Goal: Transaction & Acquisition: Purchase product/service

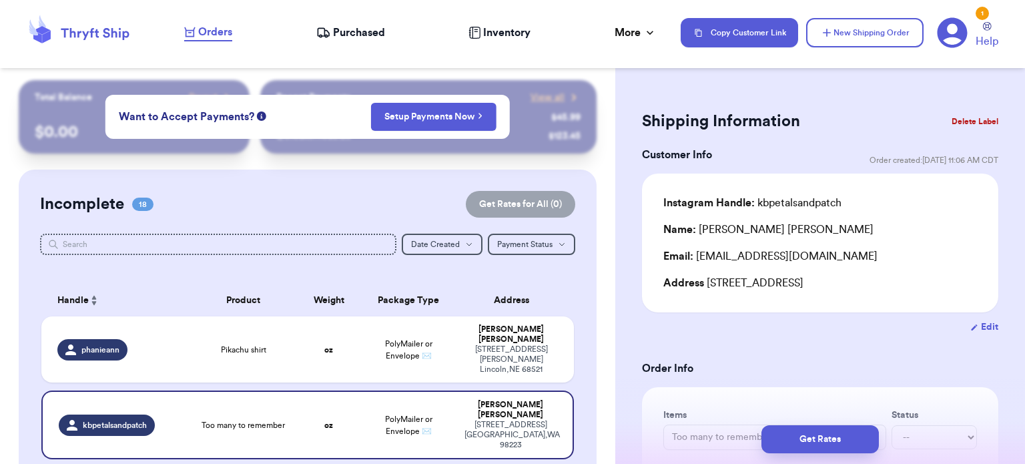
scroll to position [749, 0]
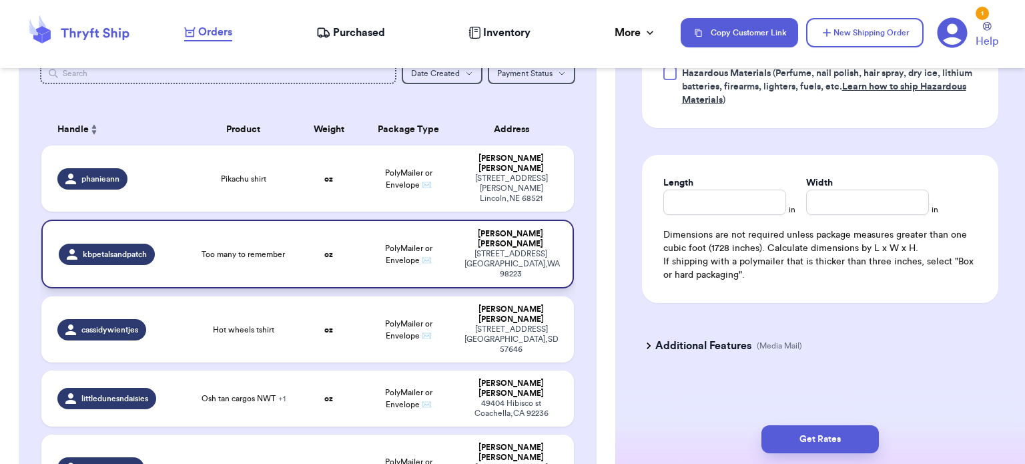
click at [250, 249] on span "Too many to remember" at bounding box center [243, 254] width 83 height 11
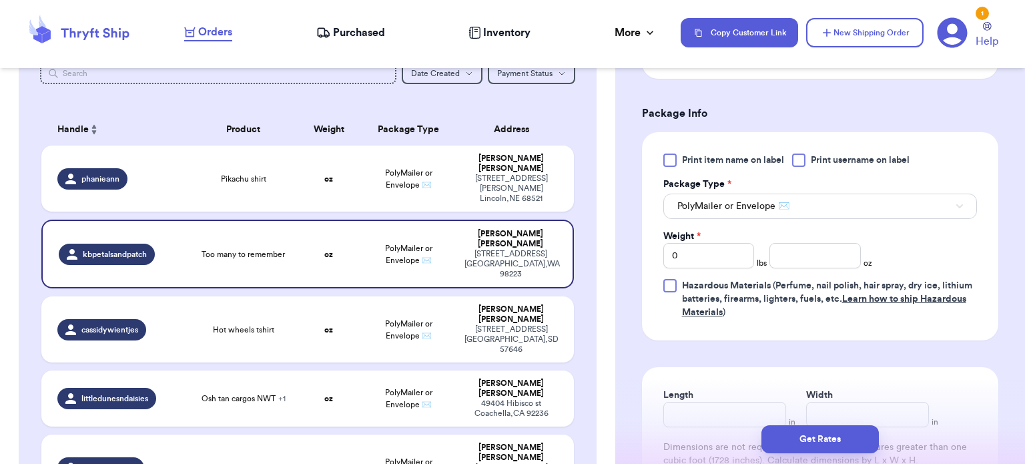
scroll to position [578, 0]
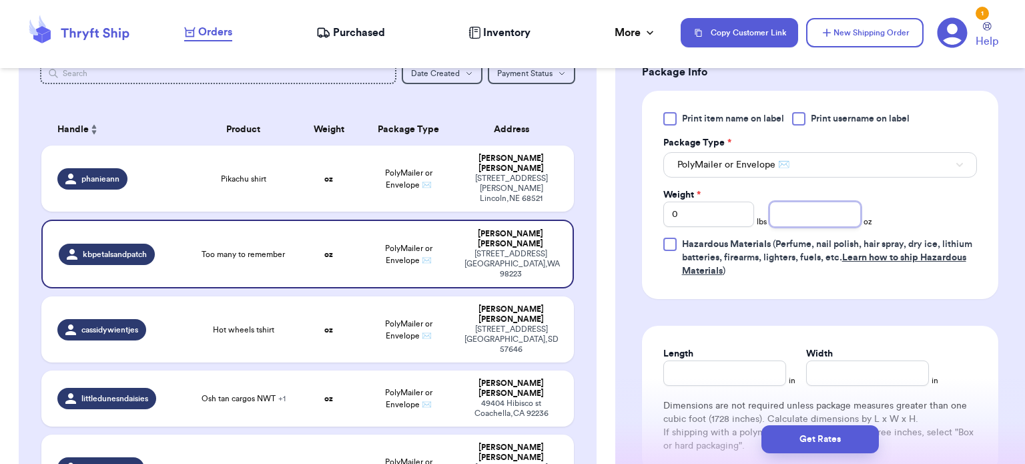
click at [800, 223] on input "number" at bounding box center [815, 214] width 91 height 25
type input "9"
type input "10"
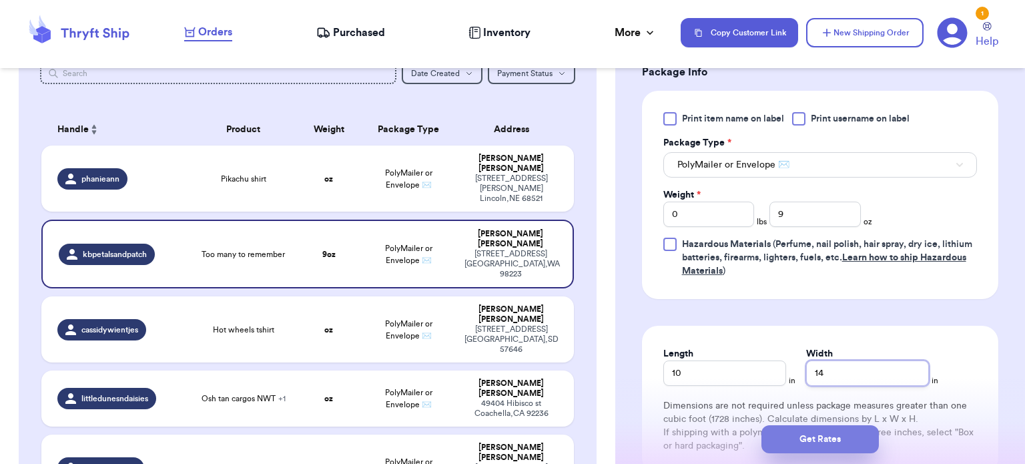
type input "14"
click at [812, 447] on button "Get Rates" at bounding box center [820, 439] width 117 height 28
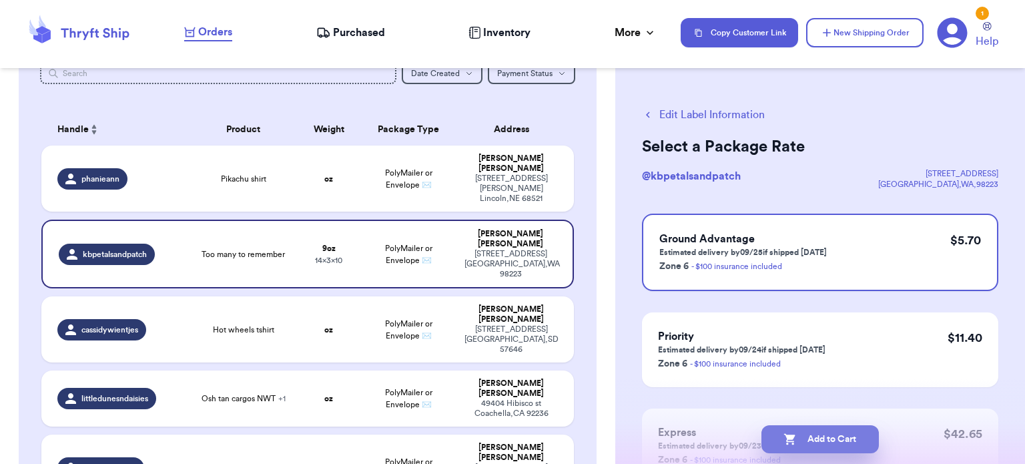
click at [852, 439] on button "Add to Cart" at bounding box center [820, 439] width 117 height 28
checkbox input "true"
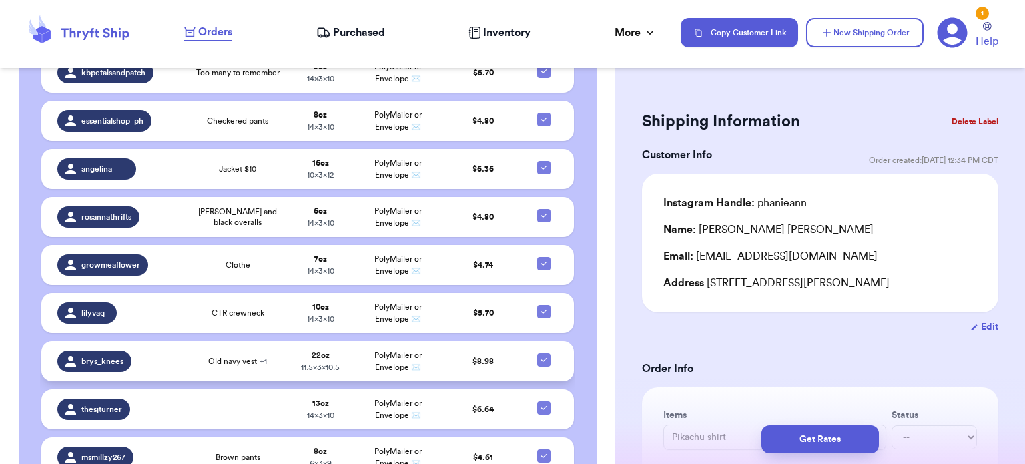
scroll to position [1649, 0]
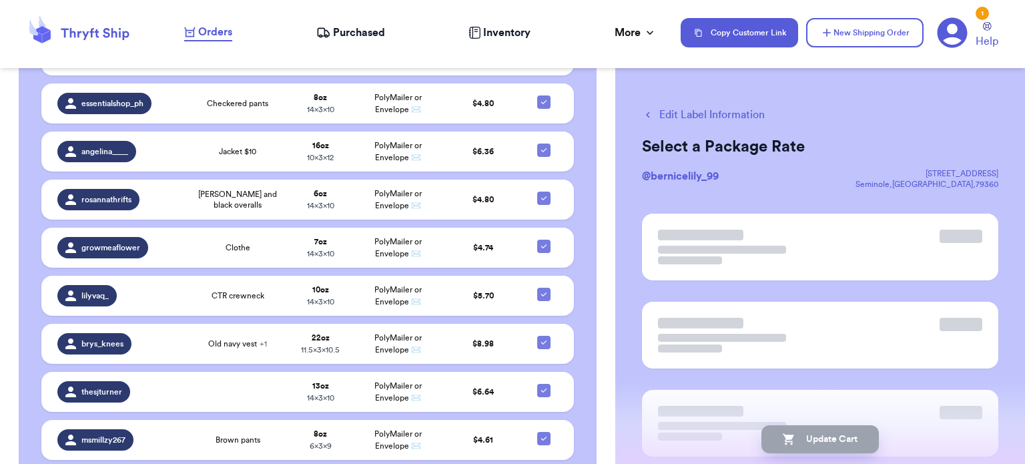
scroll to position [0, 0]
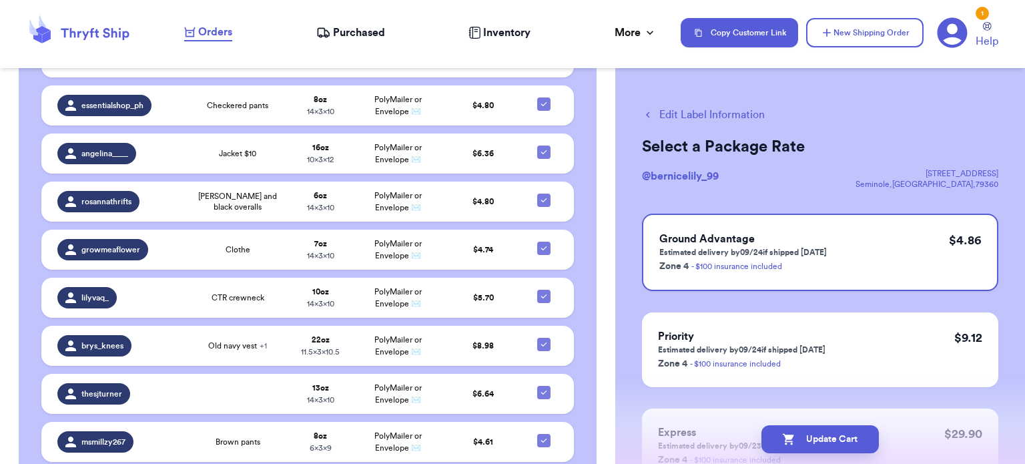
click at [659, 111] on button "Edit Label Information" at bounding box center [703, 115] width 123 height 16
checkbox input "false"
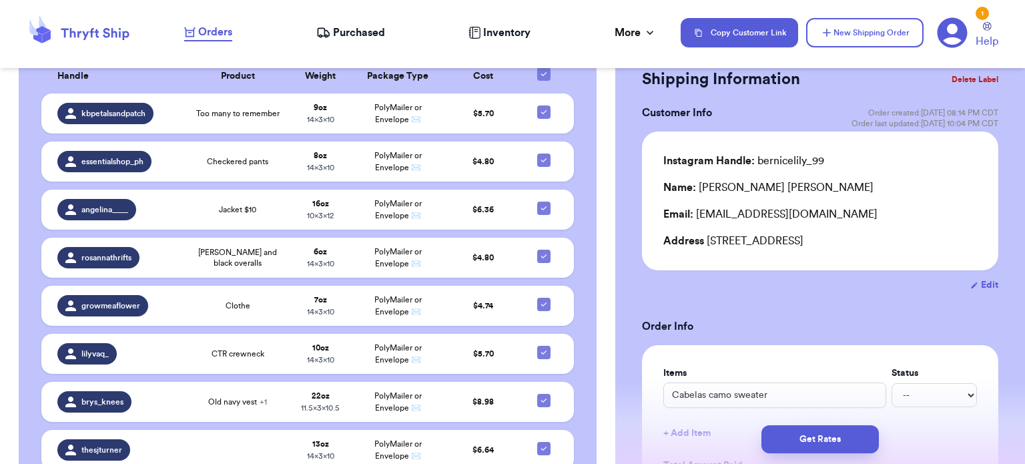
scroll to position [41, 0]
click at [812, 437] on button "Get Rates" at bounding box center [820, 439] width 117 height 28
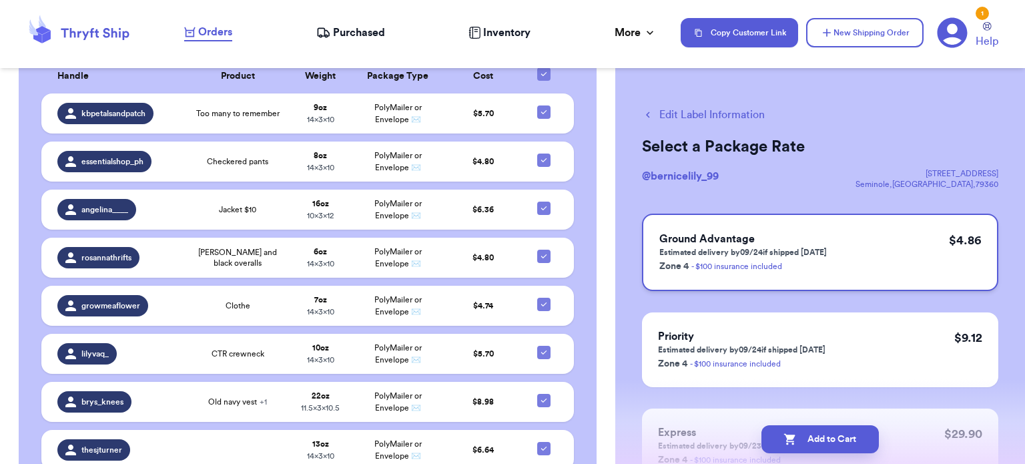
scroll to position [0, 0]
click at [813, 439] on button "Add to Cart" at bounding box center [820, 439] width 117 height 28
checkbox input "true"
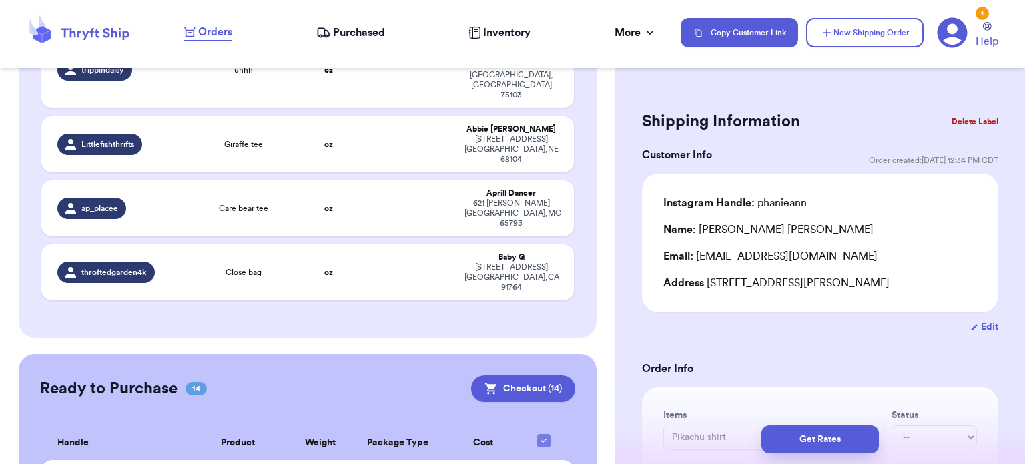
scroll to position [1225, 0]
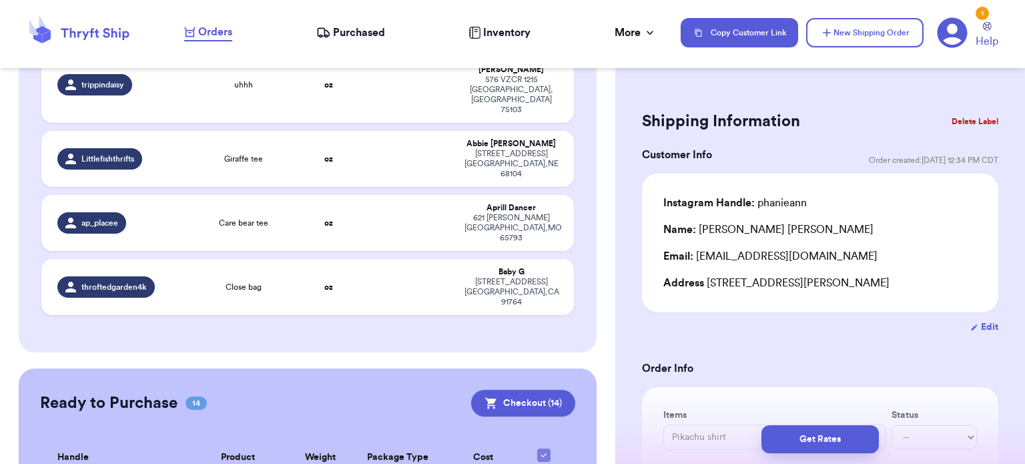
checkbox input "false"
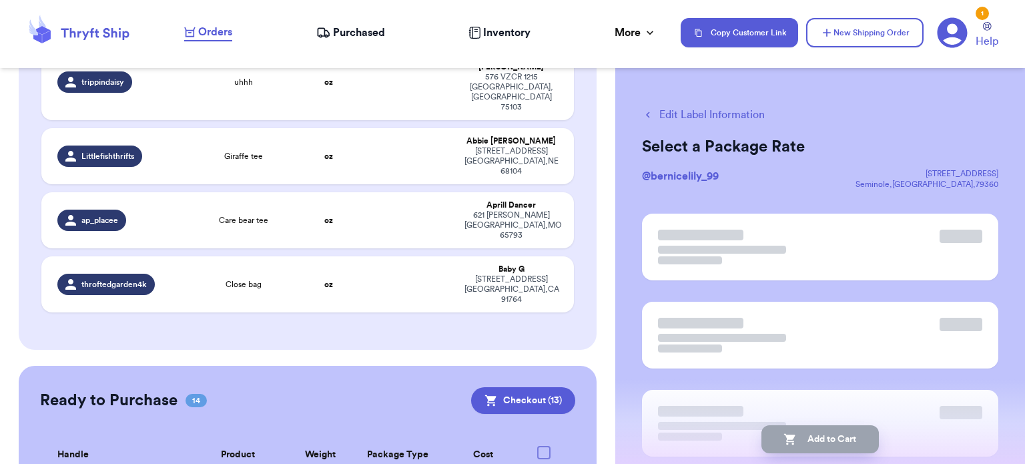
scroll to position [1223, 0]
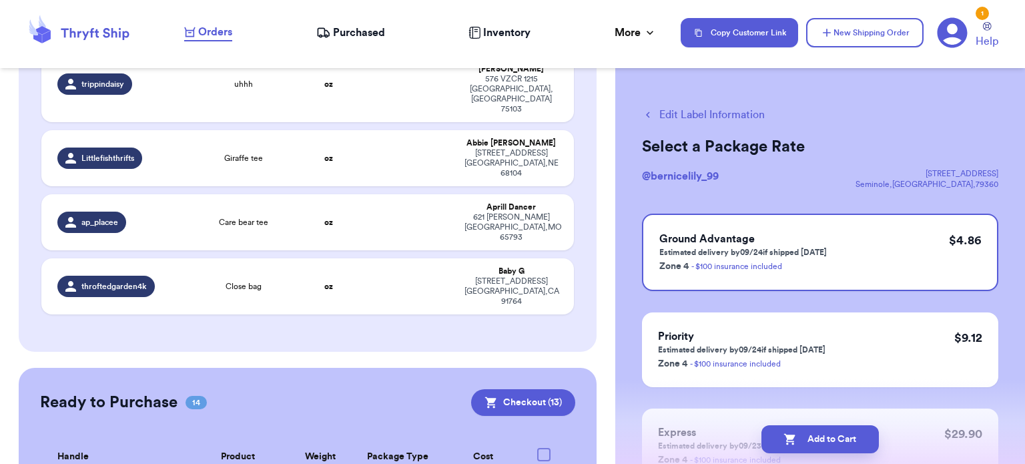
checkbox input "false"
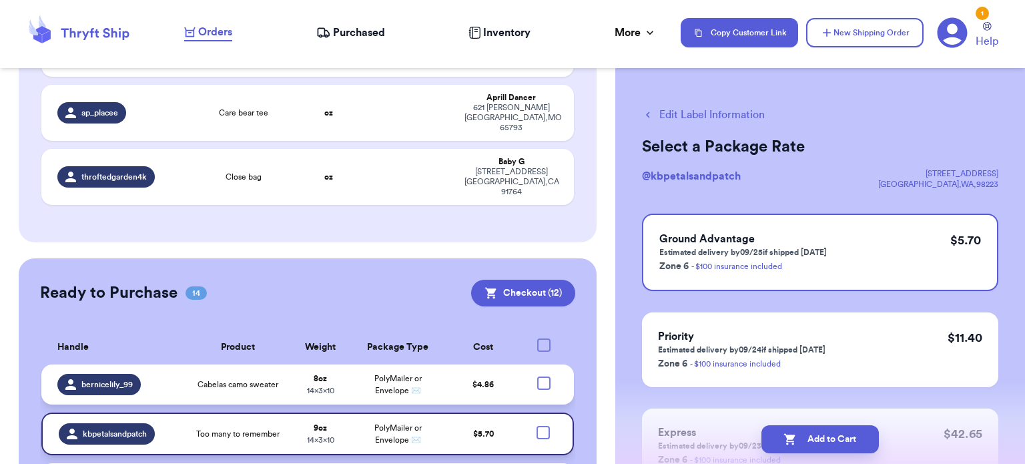
scroll to position [1333, 0]
checkbox input "false"
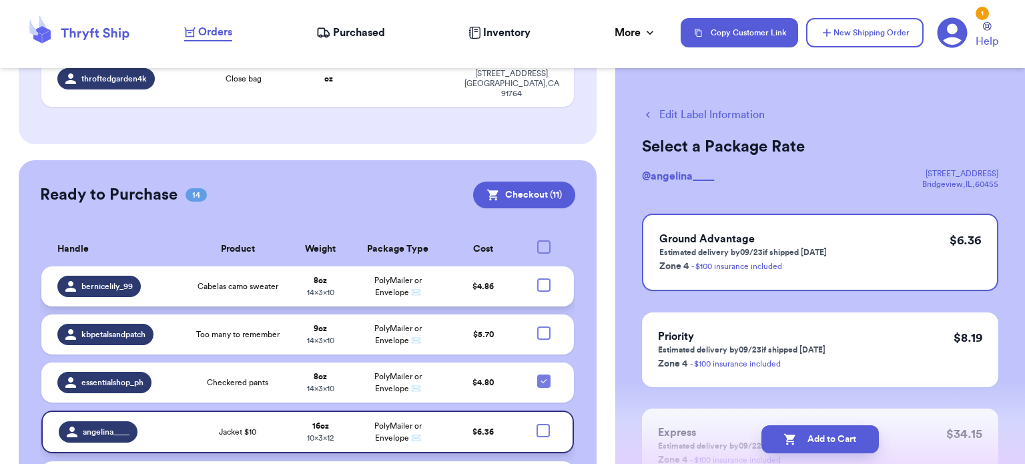
scroll to position [1434, 0]
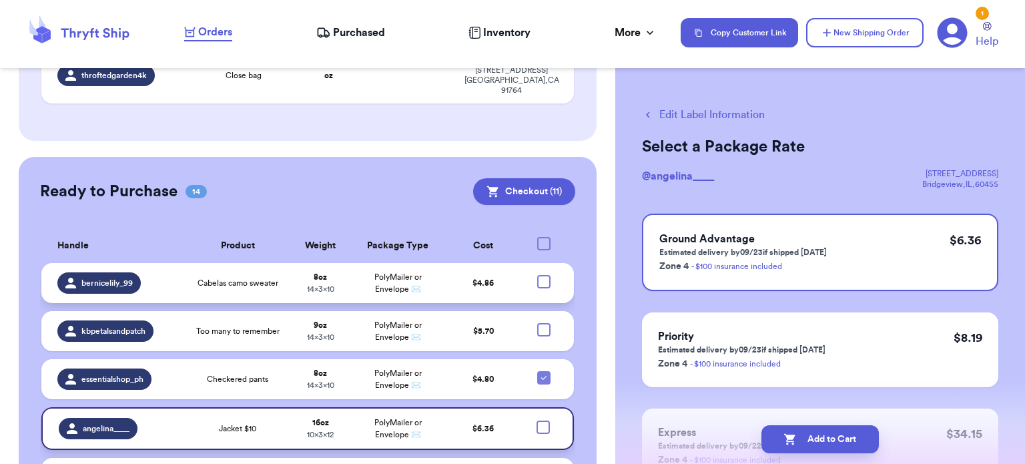
checkbox input "false"
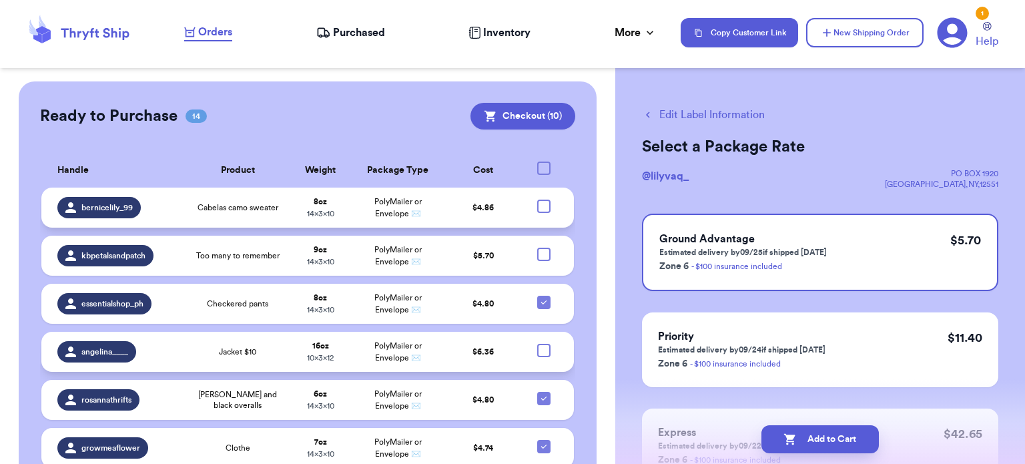
scroll to position [1514, 0]
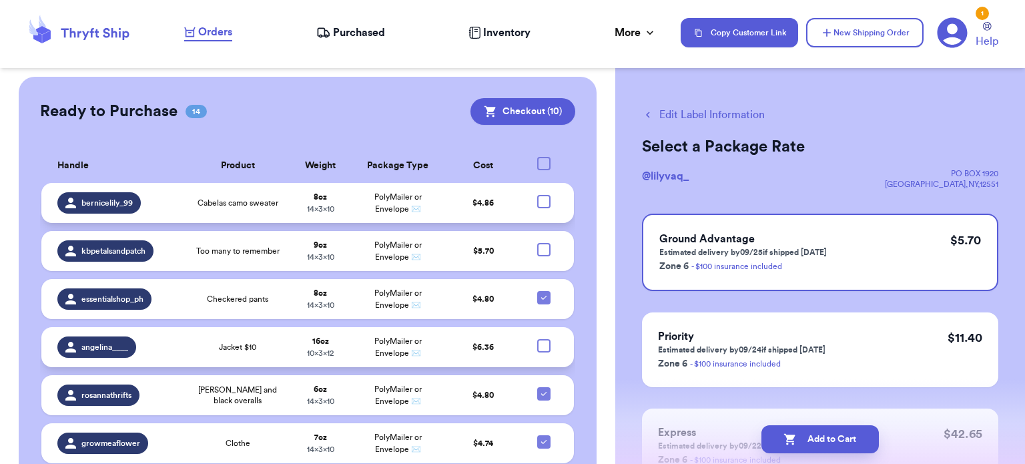
checkbox input "false"
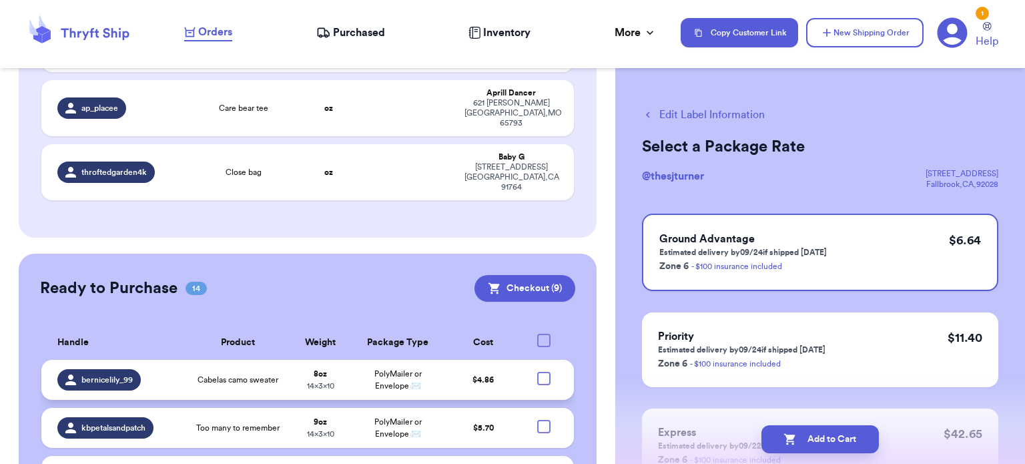
scroll to position [1132, 0]
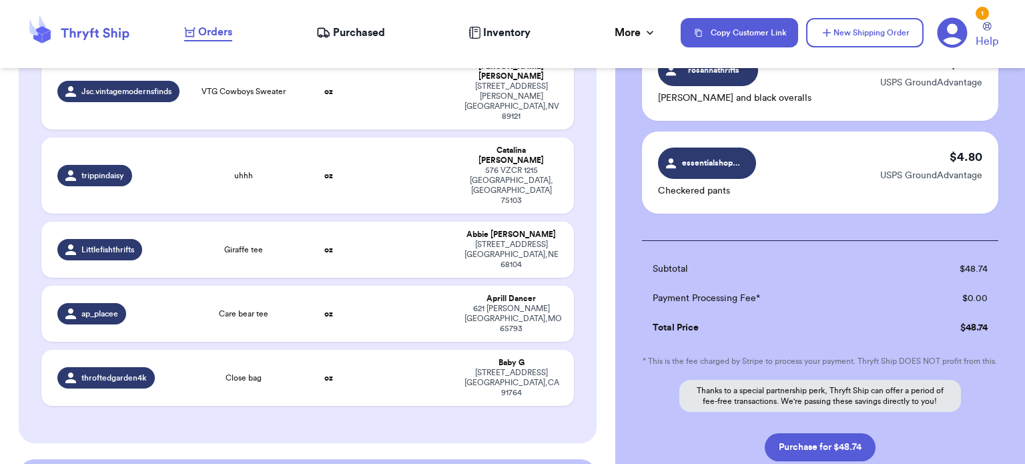
scroll to position [802, 0]
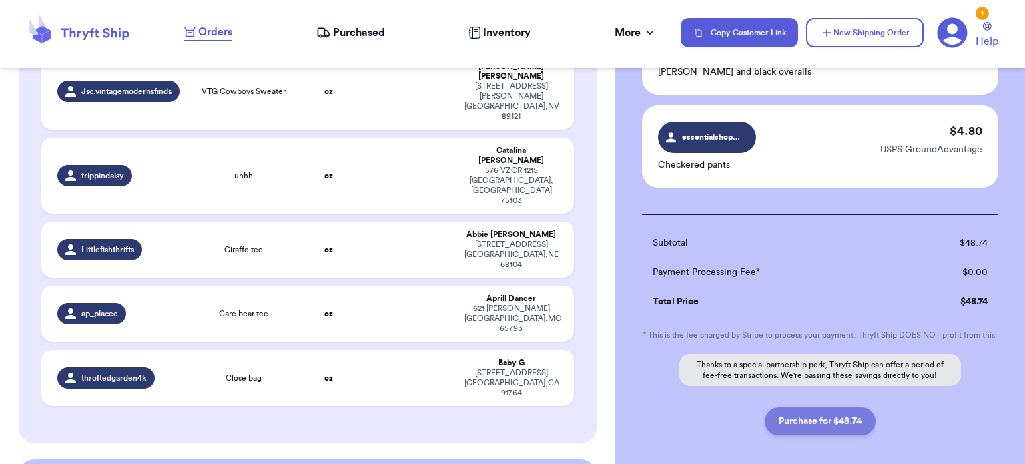
click at [802, 425] on button "Purchase for $48.74" at bounding box center [820, 421] width 111 height 28
checkbox input "false"
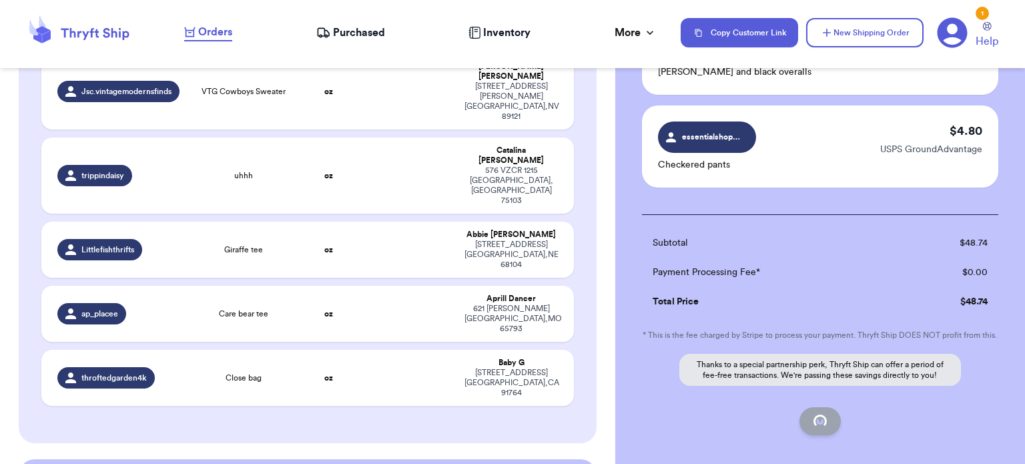
checkbox input "false"
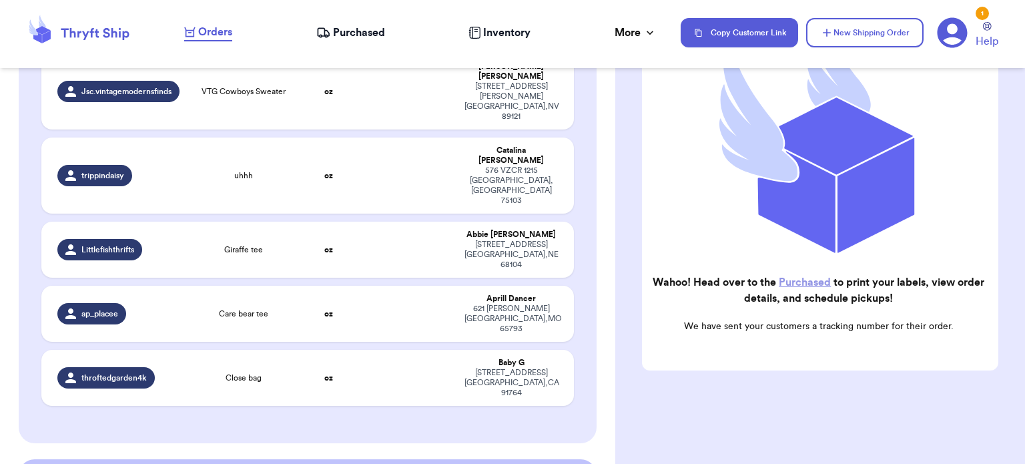
scroll to position [200, 0]
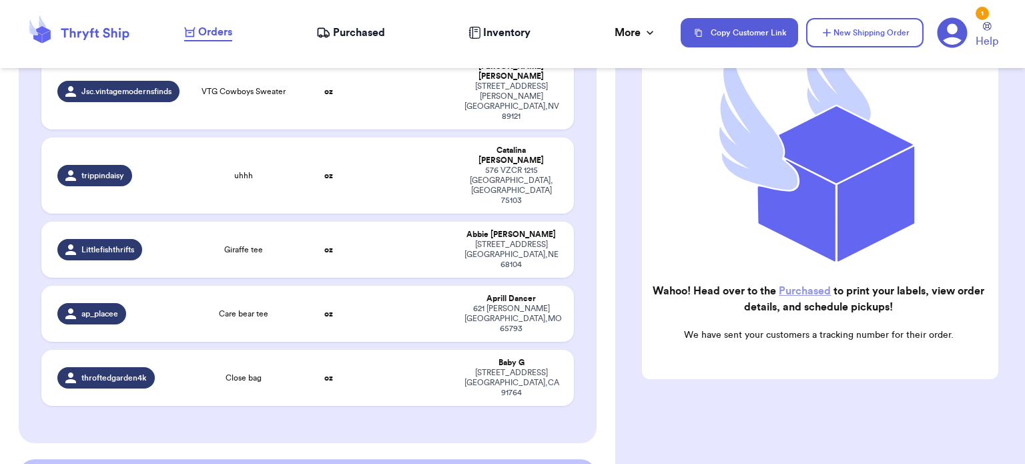
click at [813, 286] on link "Purchased" at bounding box center [805, 291] width 52 height 11
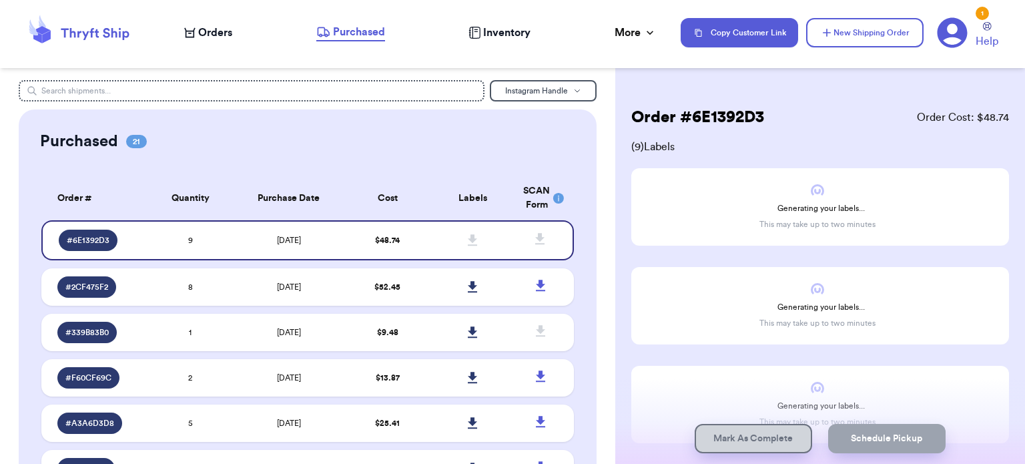
click at [216, 36] on span "Orders" at bounding box center [215, 33] width 34 height 16
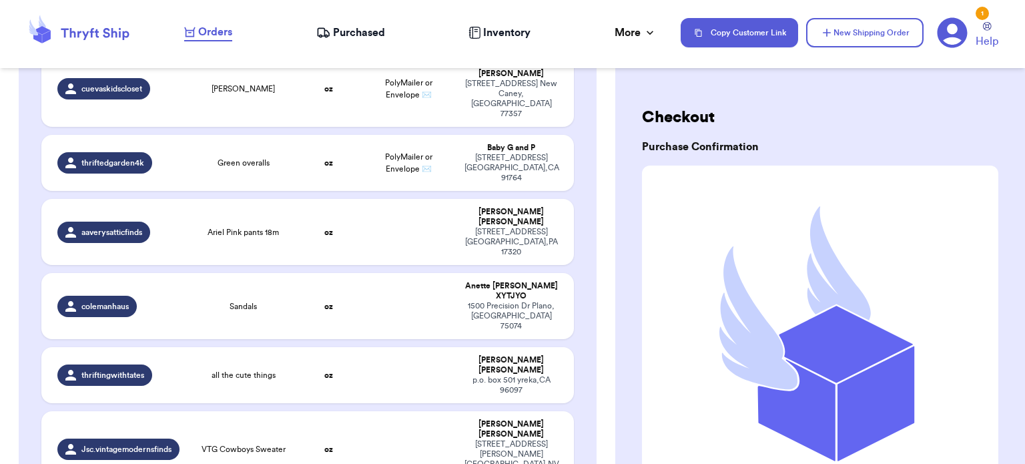
scroll to position [1172, 0]
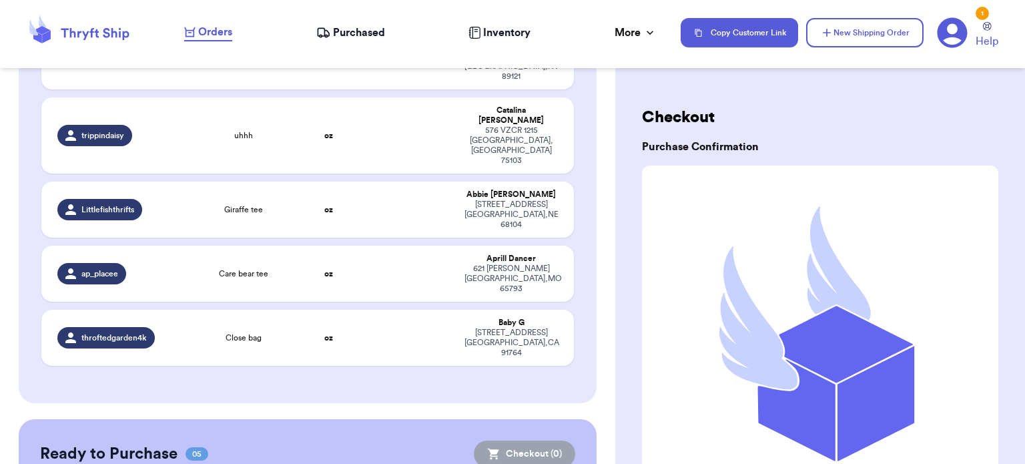
checkbox input "true"
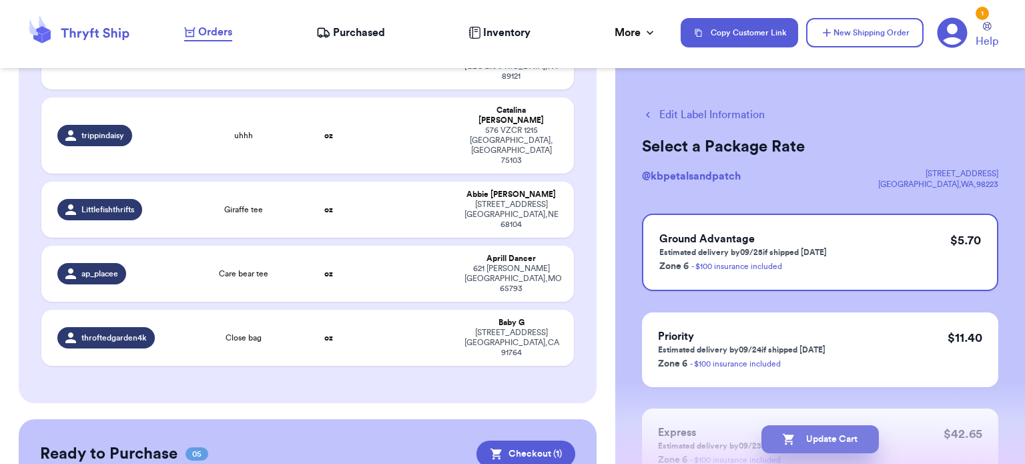
click at [808, 439] on button "Update Cart" at bounding box center [820, 439] width 117 height 28
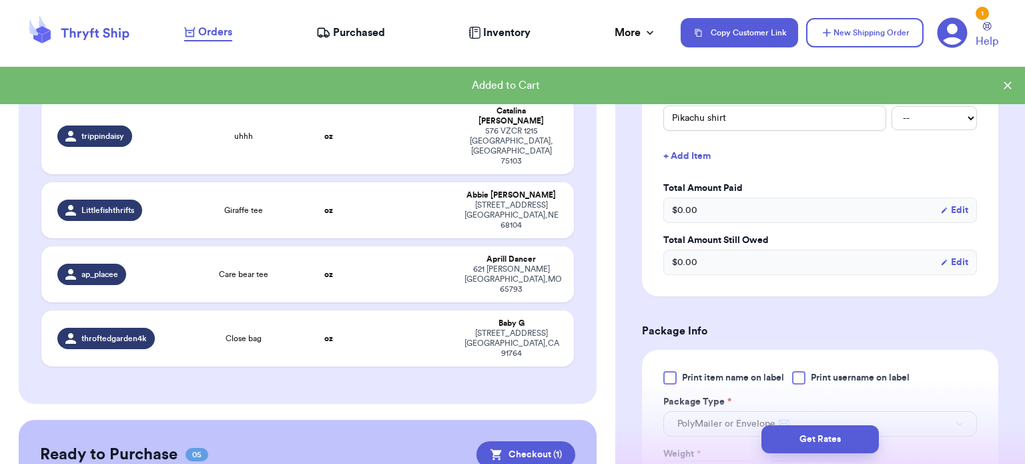
scroll to position [339, 0]
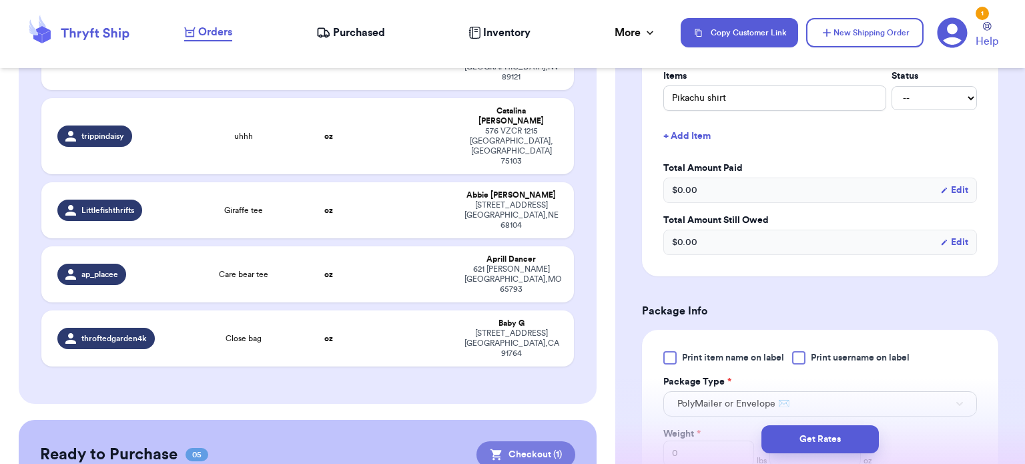
click at [509, 441] on button "Checkout ( 1 )" at bounding box center [526, 454] width 99 height 27
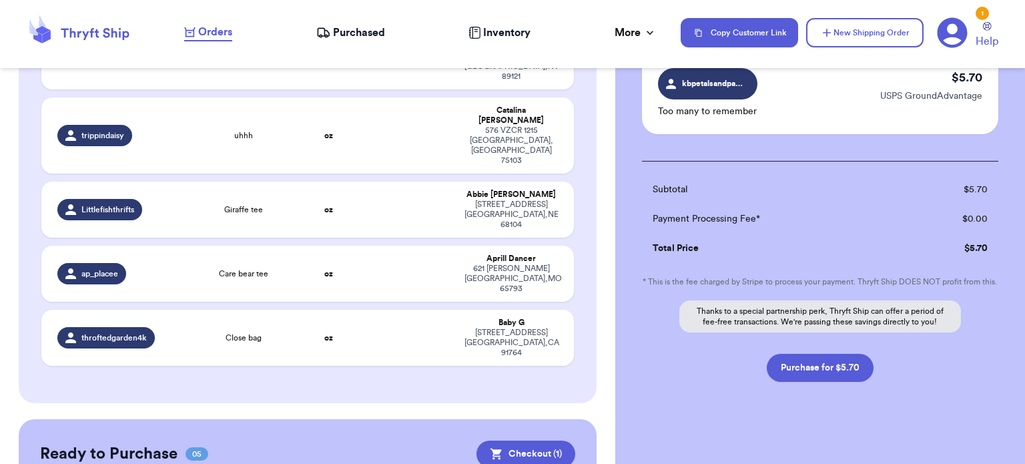
scroll to position [127, 0]
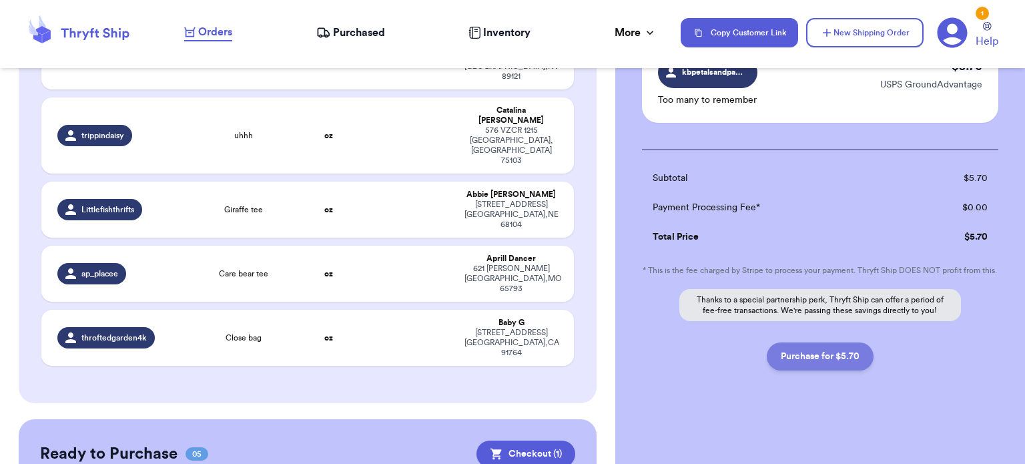
click at [796, 365] on button "Purchase for $5.70" at bounding box center [820, 356] width 107 height 28
checkbox input "false"
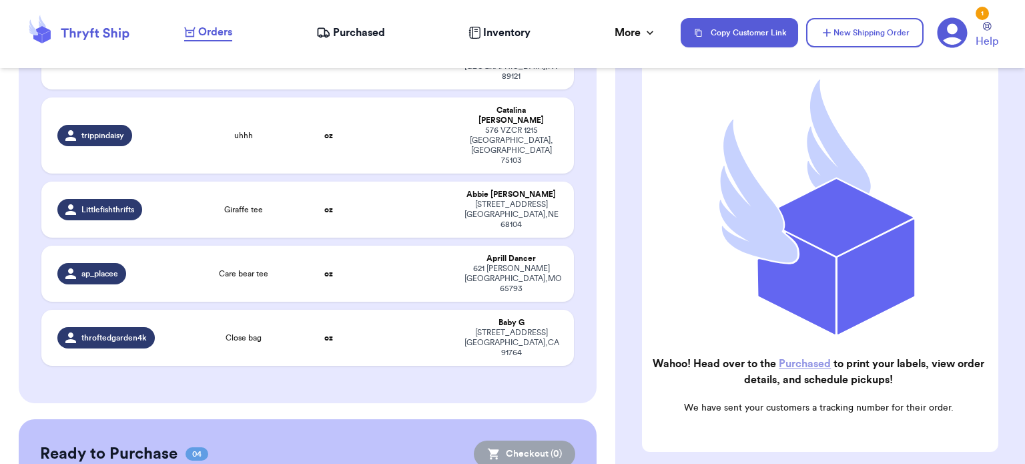
click at [820, 358] on link "Purchased" at bounding box center [805, 363] width 52 height 11
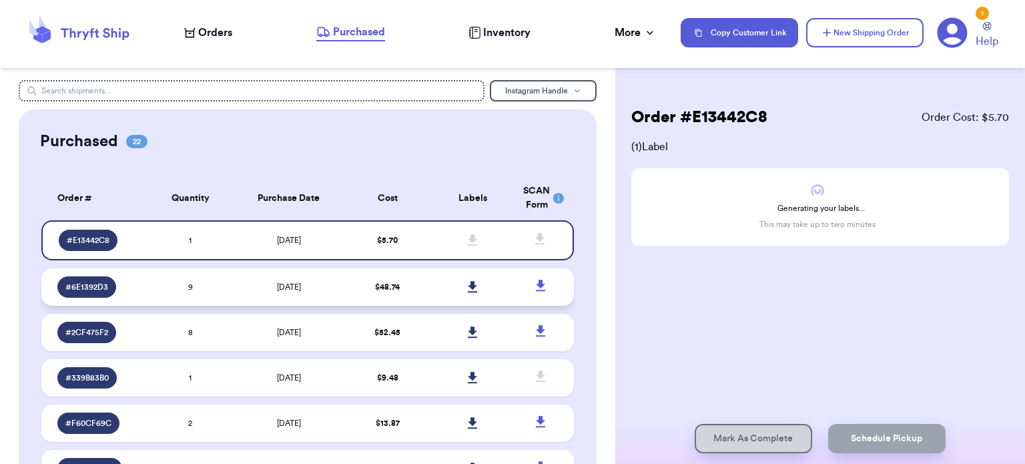
click at [468, 287] on icon at bounding box center [473, 287] width 10 height 12
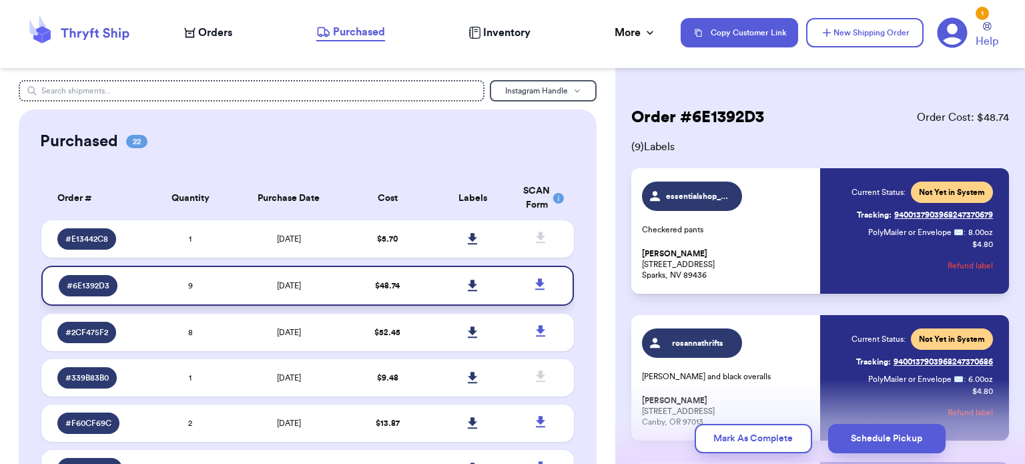
click at [468, 287] on icon at bounding box center [472, 285] width 9 height 11
click at [468, 237] on icon at bounding box center [472, 238] width 9 height 11
